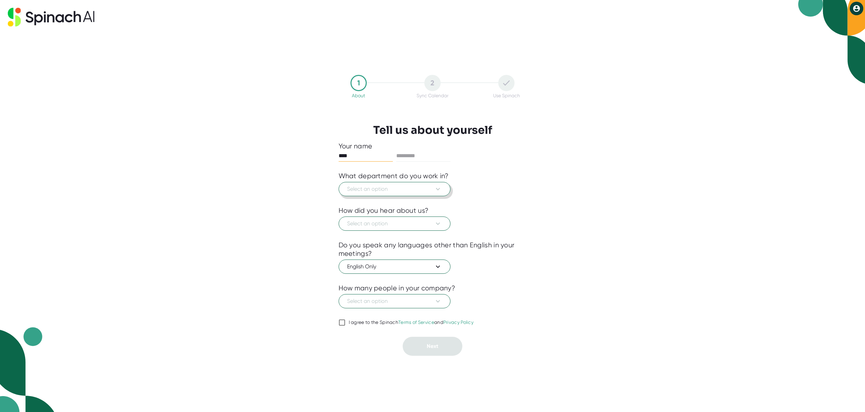
type input "****"
type input "******"
click at [355, 192] on span "Select an option" at bounding box center [394, 189] width 95 height 8
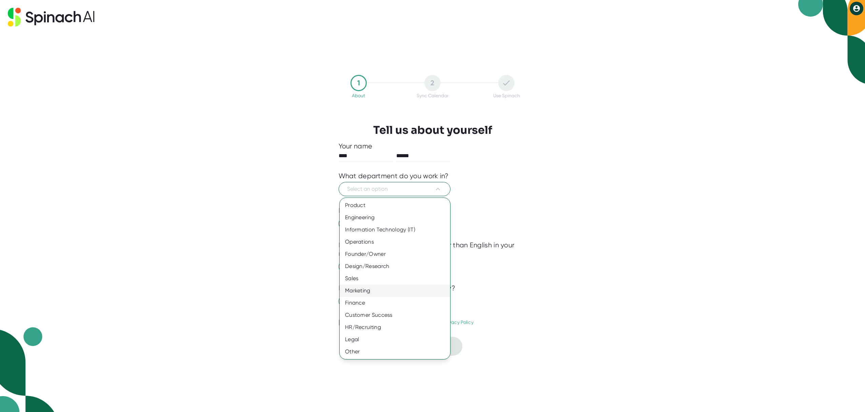
click at [369, 293] on div "Marketing" at bounding box center [395, 291] width 111 height 12
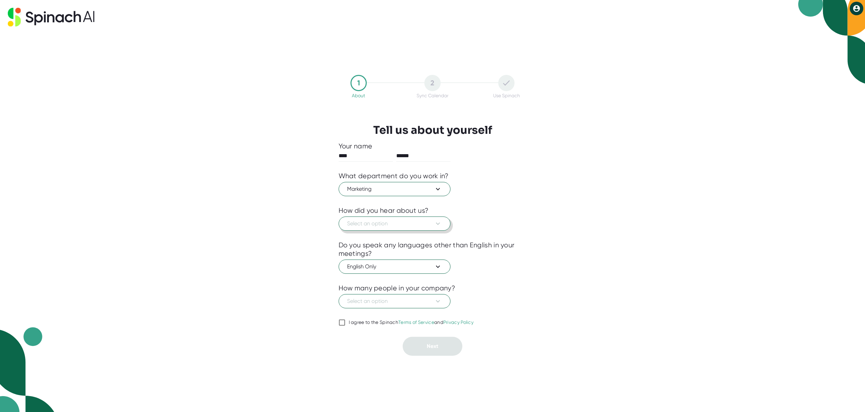
click at [375, 228] on button "Select an option" at bounding box center [395, 224] width 112 height 14
click at [362, 336] on div "Other" at bounding box center [395, 338] width 111 height 12
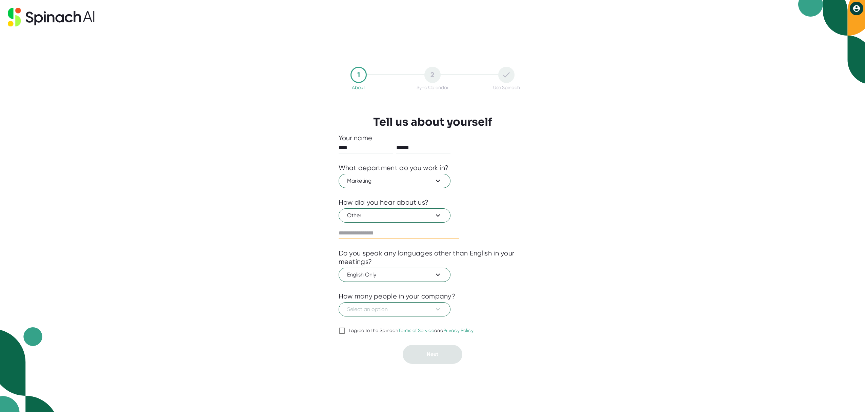
click at [379, 234] on input "text" at bounding box center [399, 233] width 121 height 11
type input "********"
click at [349, 335] on div at bounding box center [433, 340] width 188 height 10
click at [351, 332] on div "I agree to the Spinach Terms of Service and Privacy Policy" at bounding box center [411, 331] width 125 height 6
click at [346, 332] on input "I agree to the Spinach Terms of Service and Privacy Policy" at bounding box center [342, 331] width 7 height 8
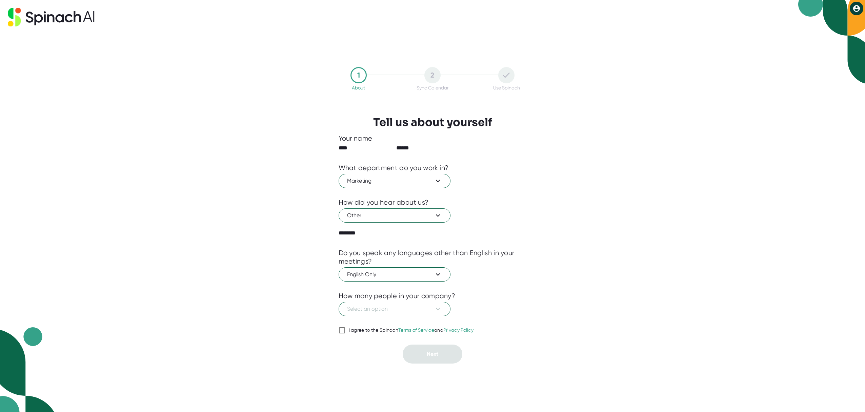
checkbox input "true"
click at [366, 311] on span "Select an option" at bounding box center [394, 310] width 95 height 8
click at [383, 360] on div "201-500" at bounding box center [395, 362] width 111 height 12
click at [395, 312] on span "201-500" at bounding box center [394, 310] width 95 height 8
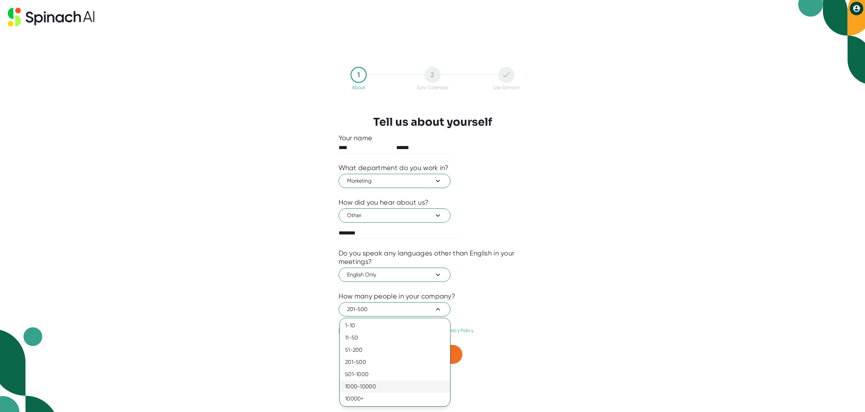
click at [369, 386] on div "1000-10000" at bounding box center [395, 387] width 111 height 12
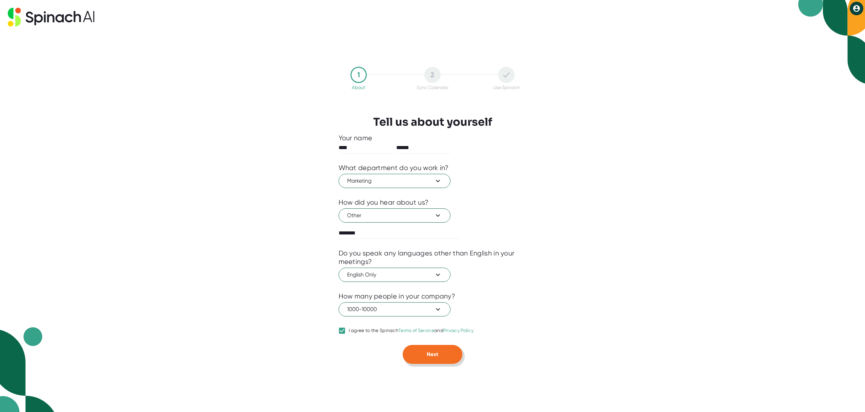
click at [424, 355] on button "Next" at bounding box center [433, 354] width 60 height 19
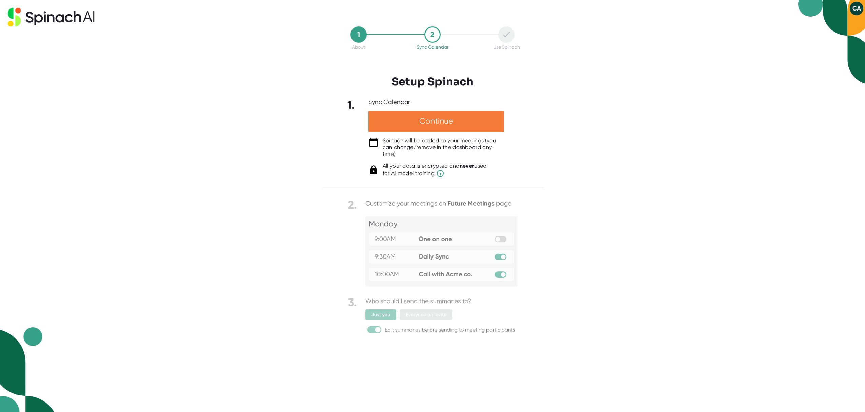
click at [432, 129] on div "Continue" at bounding box center [437, 121] width 136 height 21
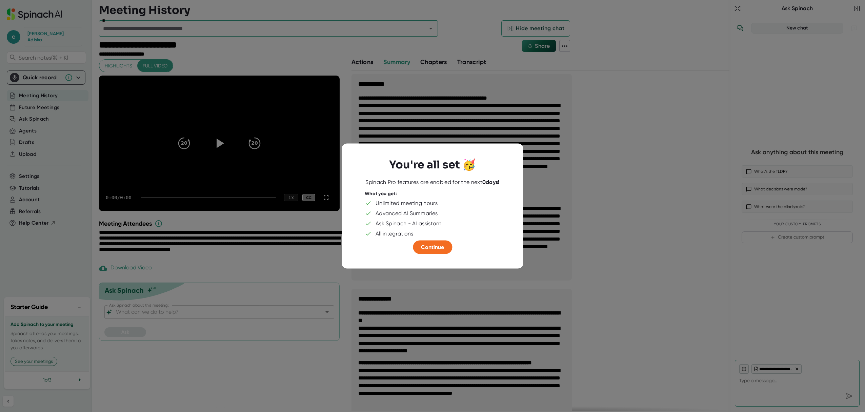
type textarea "x"
